Goal: Task Accomplishment & Management: Use online tool/utility

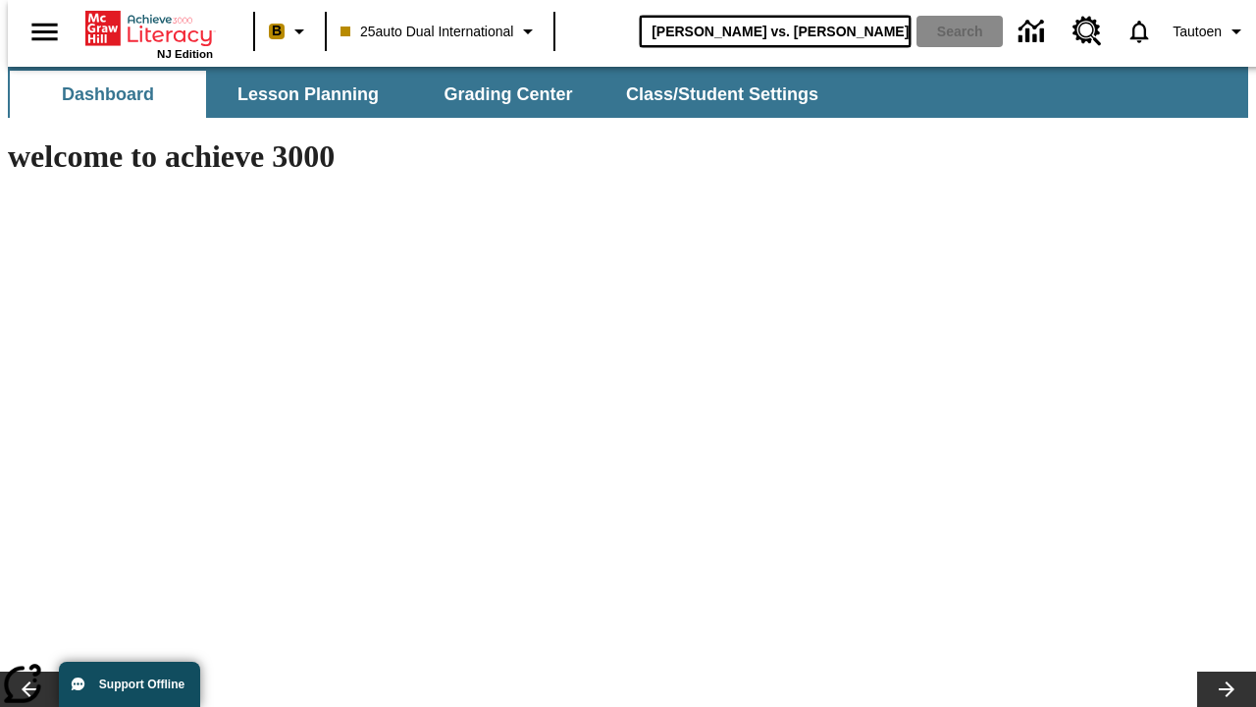
type input "[PERSON_NAME] vs. [PERSON_NAME]"
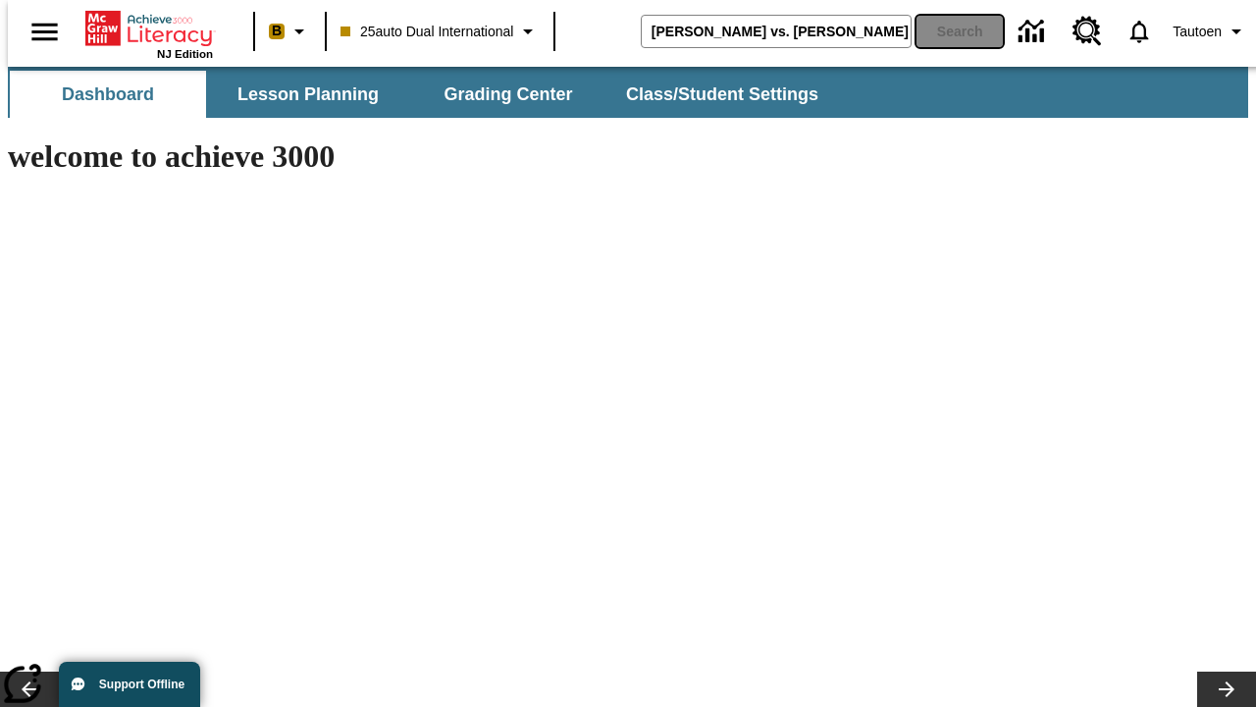
click at [947, 31] on button "Search" at bounding box center [960, 31] width 86 height 31
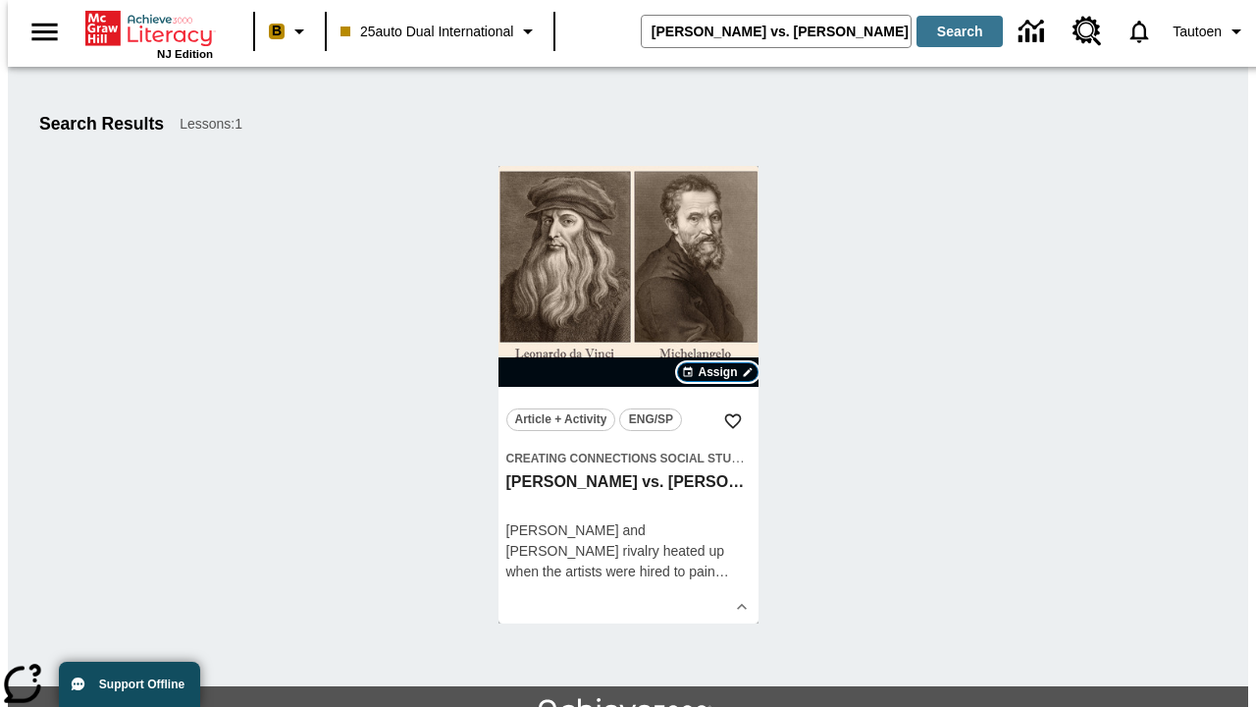
click at [718, 372] on span "Assign" at bounding box center [717, 372] width 39 height 18
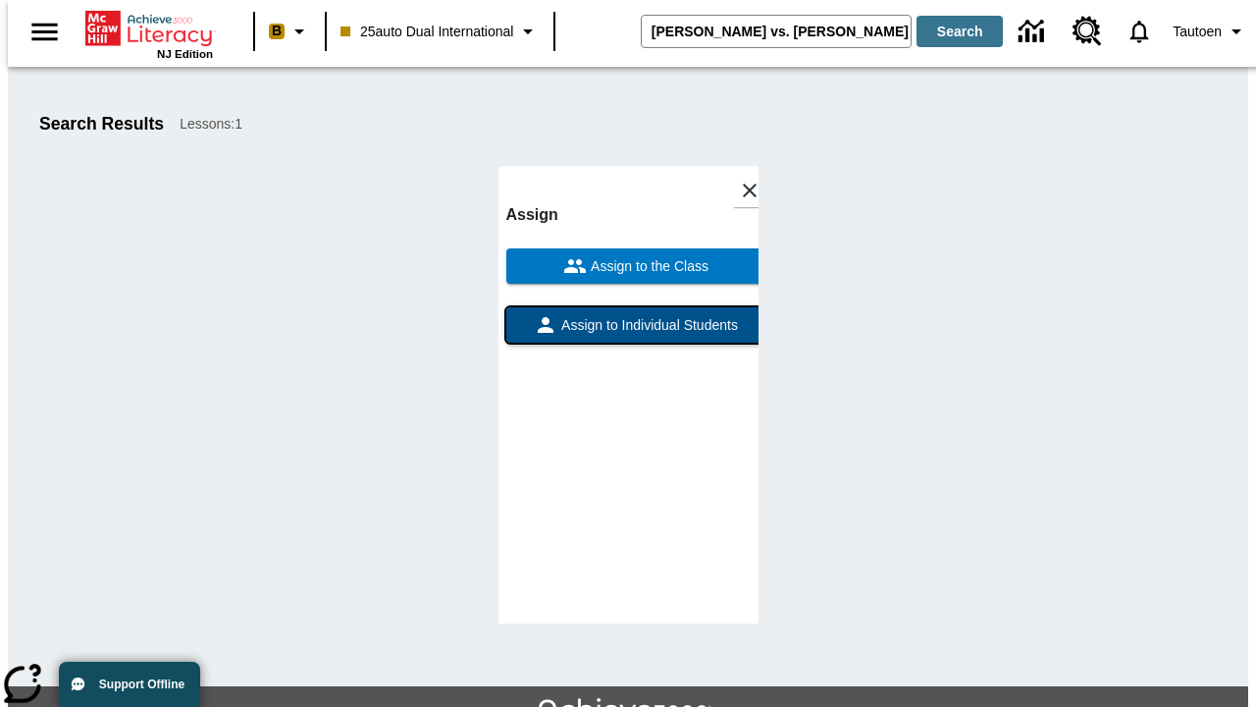
click at [628, 315] on span "Assign to Individual Students" at bounding box center [647, 325] width 181 height 21
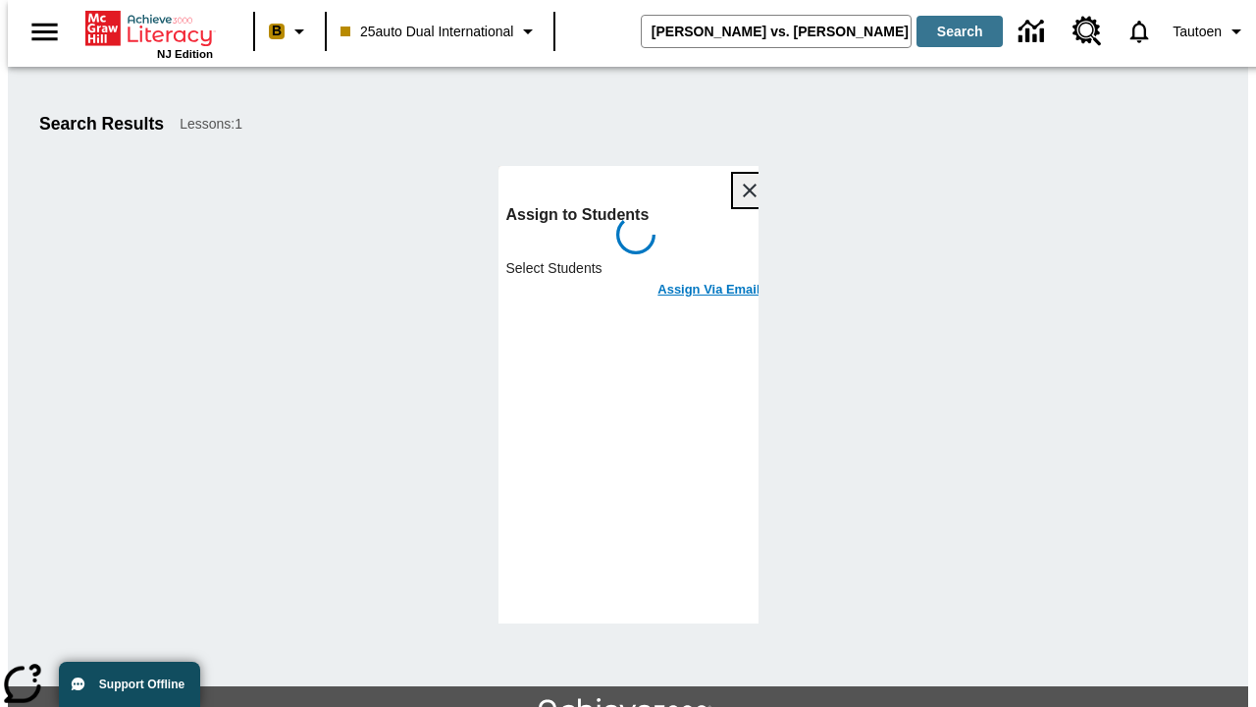
scroll to position [107, 0]
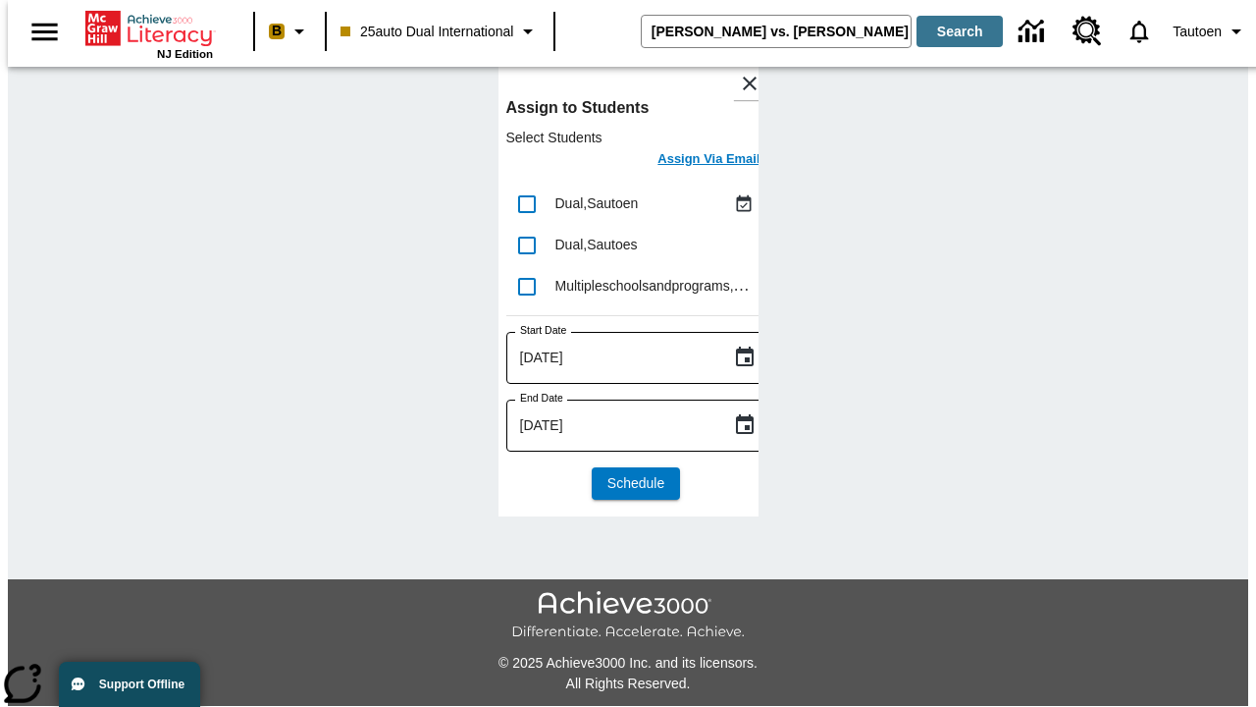
click at [526, 203] on input "lesson details" at bounding box center [526, 204] width 41 height 41
checkbox input "true"
click at [694, 161] on h6 "Assign Via Email" at bounding box center [709, 159] width 102 height 23
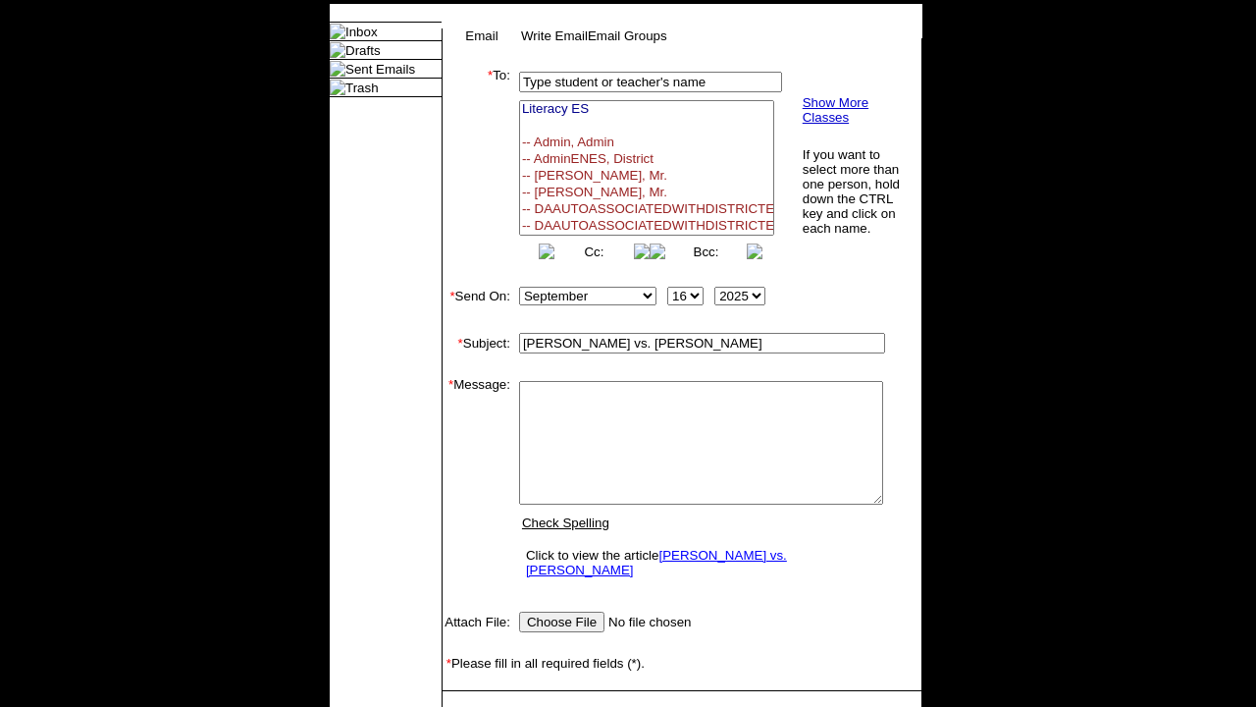
select select
click at [471, 706] on link "Send" at bounding box center [470, 720] width 30 height 15
